Goal: Transaction & Acquisition: Subscribe to service/newsletter

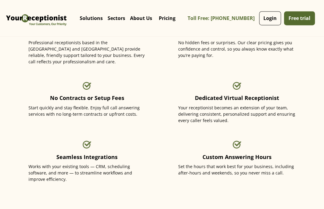
scroll to position [705, 0]
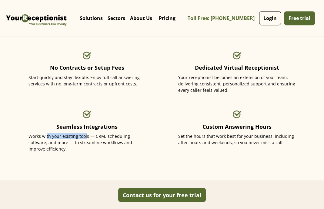
drag, startPoint x: 47, startPoint y: 131, endPoint x: 86, endPoint y: 130, distance: 39.1
click at [86, 133] on div "Works with your existing tools — CRM, scheduling software, and more — to stream…" at bounding box center [86, 142] width 117 height 19
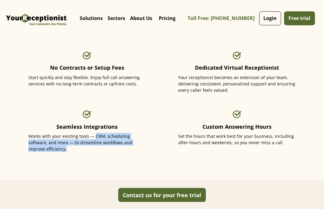
drag, startPoint x: 94, startPoint y: 127, endPoint x: 127, endPoint y: 150, distance: 40.1
click at [127, 150] on div "Seamless Integrations Works with your existing tools — CRM, scheduling software…" at bounding box center [86, 132] width 117 height 53
click at [72, 152] on div at bounding box center [86, 155] width 117 height 7
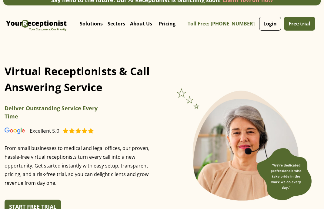
scroll to position [0, 0]
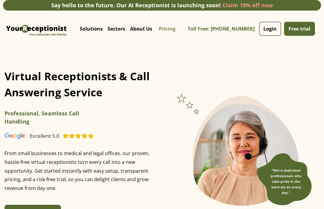
click at [161, 31] on link "Pricing" at bounding box center [166, 29] width 25 height 18
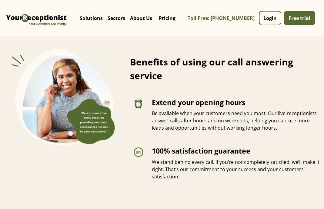
scroll to position [1121, 0]
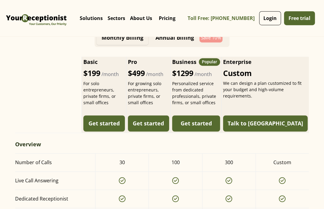
scroll to position [273, 0]
